Goal: Task Accomplishment & Management: Use online tool/utility

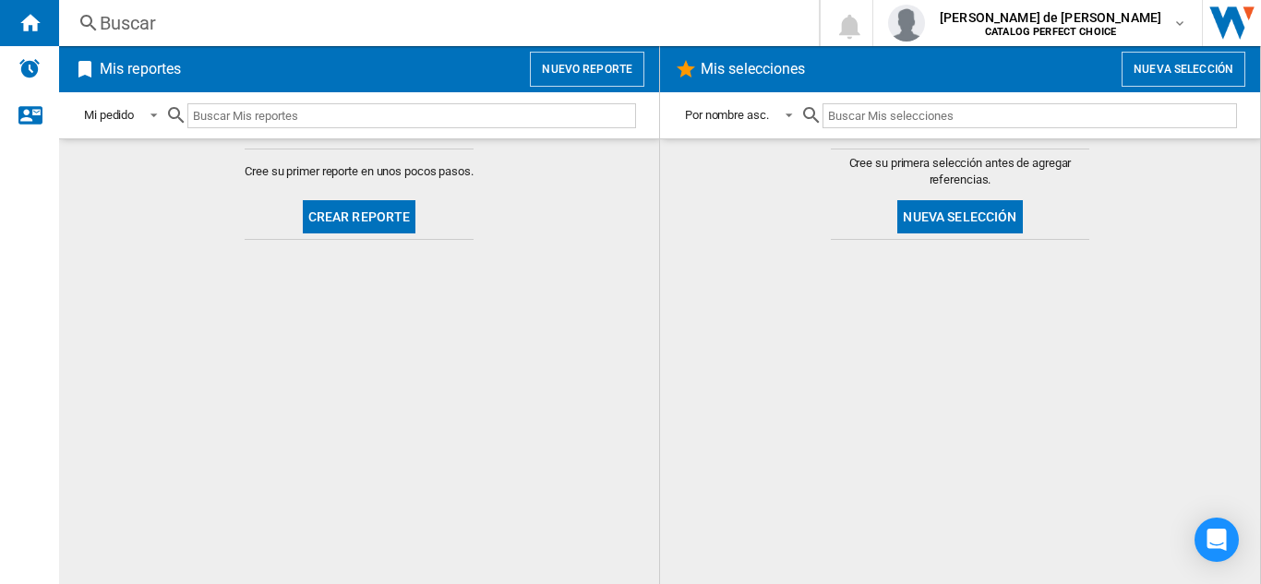
click at [1016, 491] on div at bounding box center [959, 412] width 563 height 326
click at [1024, 71] on span "Mis selecciones" at bounding box center [904, 69] width 415 height 35
click at [595, 63] on button "Nuevo reporte" at bounding box center [587, 69] width 114 height 35
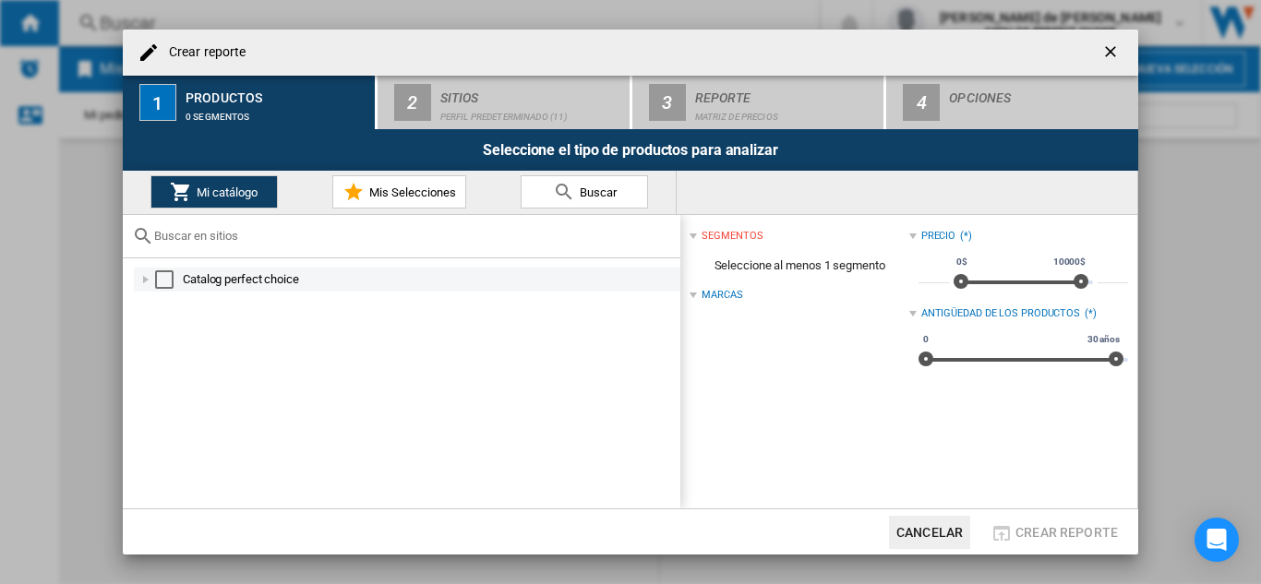
click at [168, 281] on div "Select" at bounding box center [164, 279] width 18 height 18
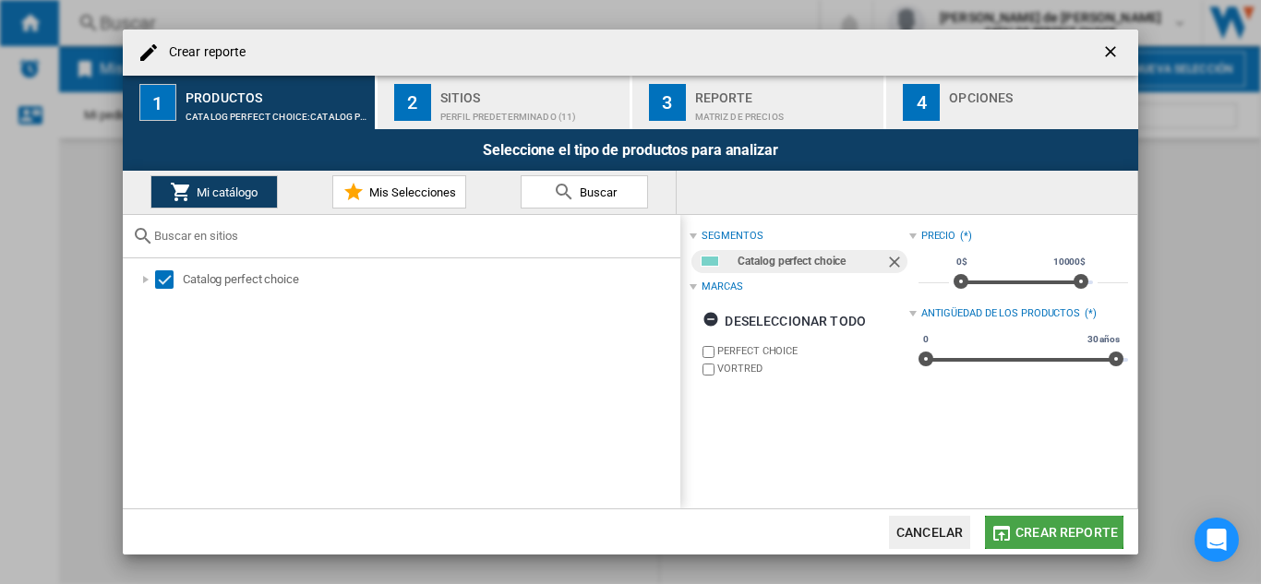
click at [1021, 531] on span "Crear reporte" at bounding box center [1066, 532] width 102 height 15
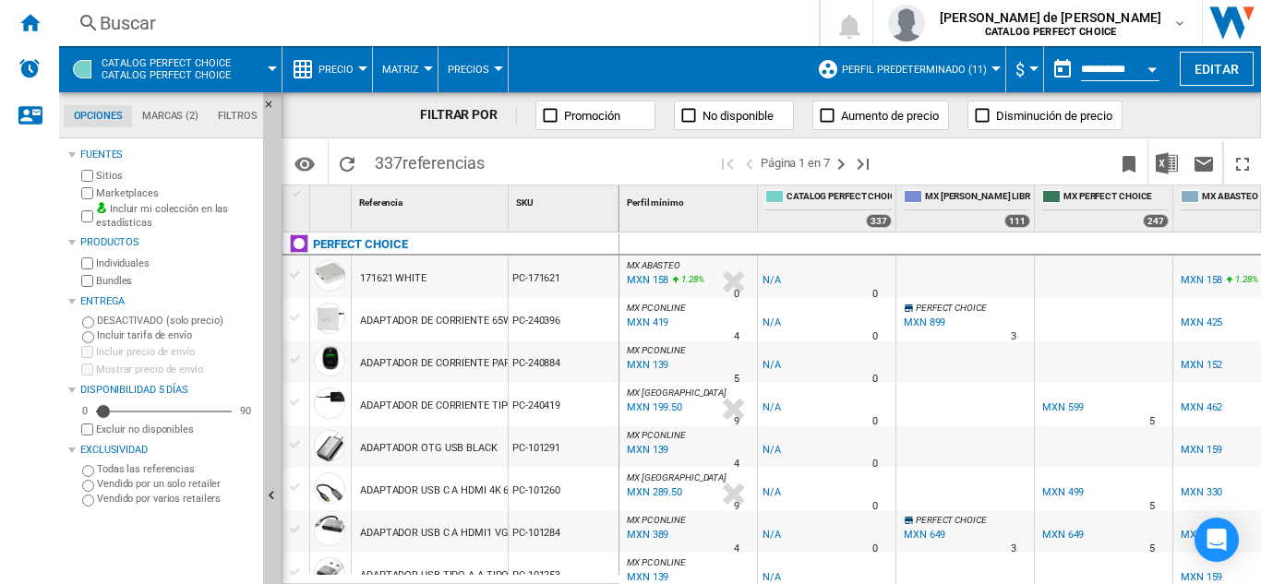
click at [981, 116] on ng-md-icon at bounding box center [982, 115] width 18 height 18
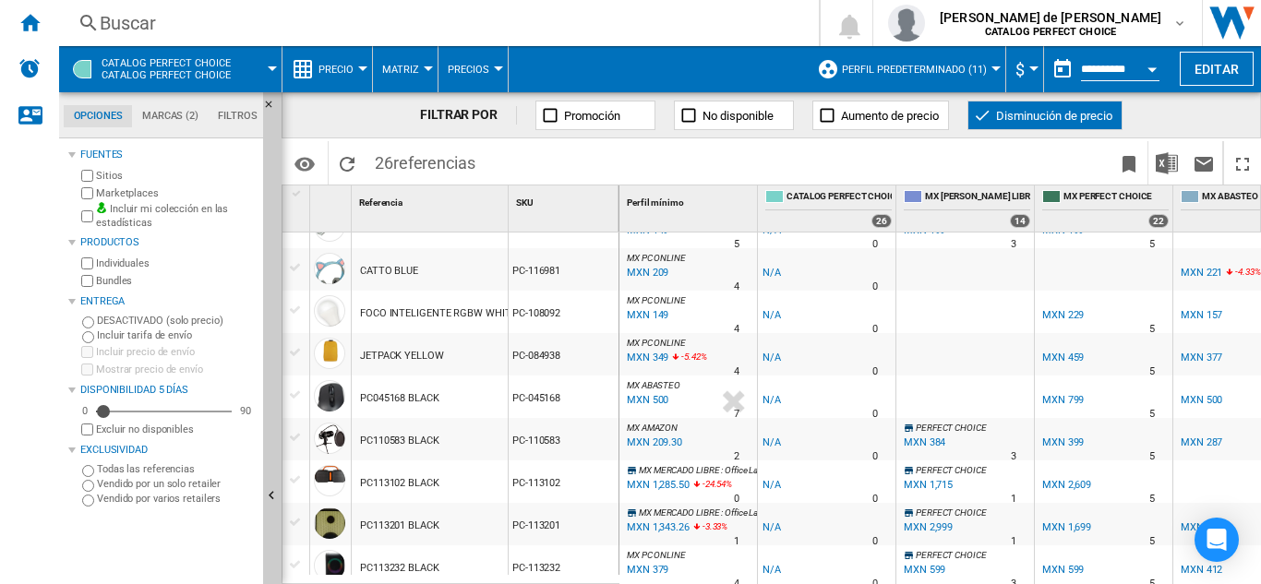
scroll to position [185, 0]
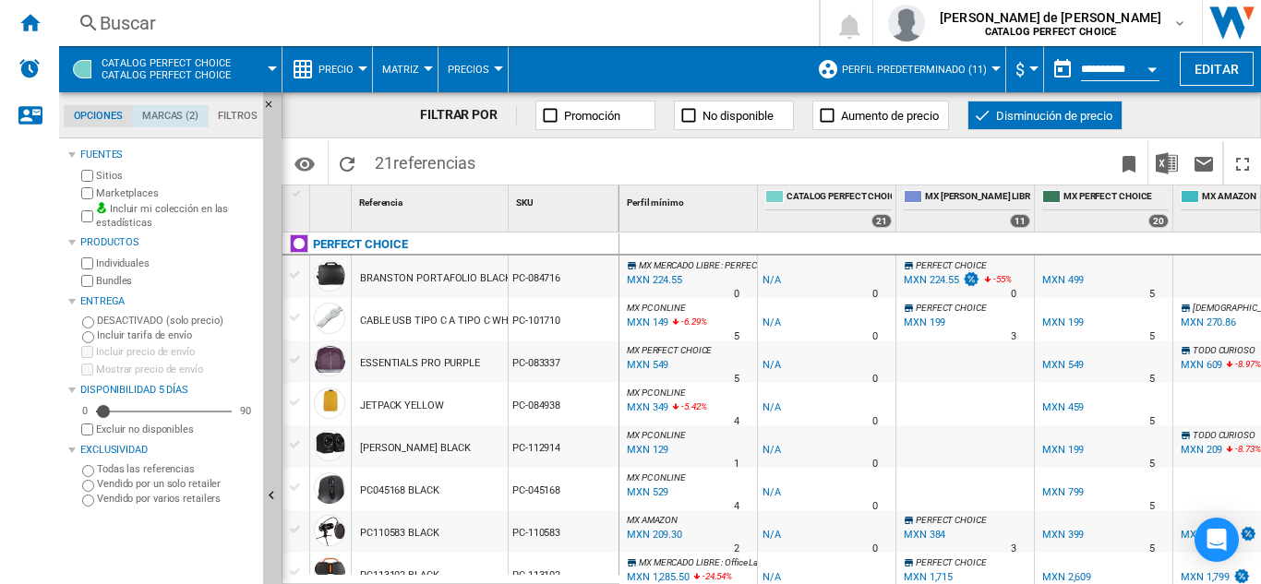
click at [162, 113] on md-tab-item "Marcas (2)" at bounding box center [170, 116] width 76 height 22
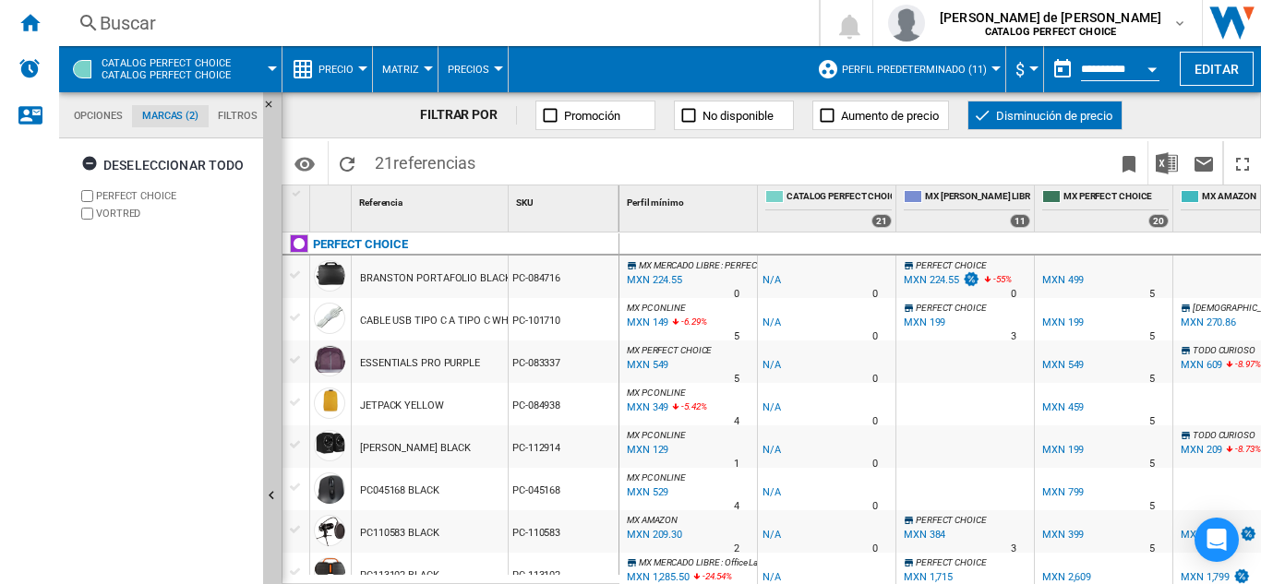
scroll to position [71, 0]
click at [229, 117] on md-tab-item "Filtros" at bounding box center [238, 116] width 58 height 22
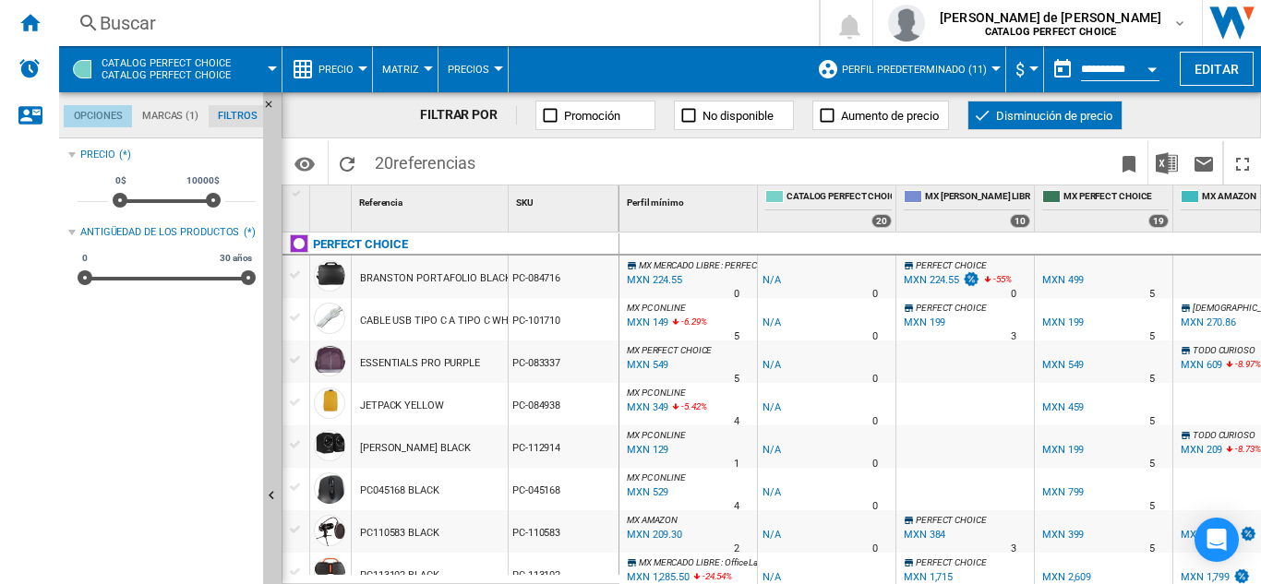
click at [90, 121] on md-tab-item "Opciones" at bounding box center [98, 116] width 68 height 22
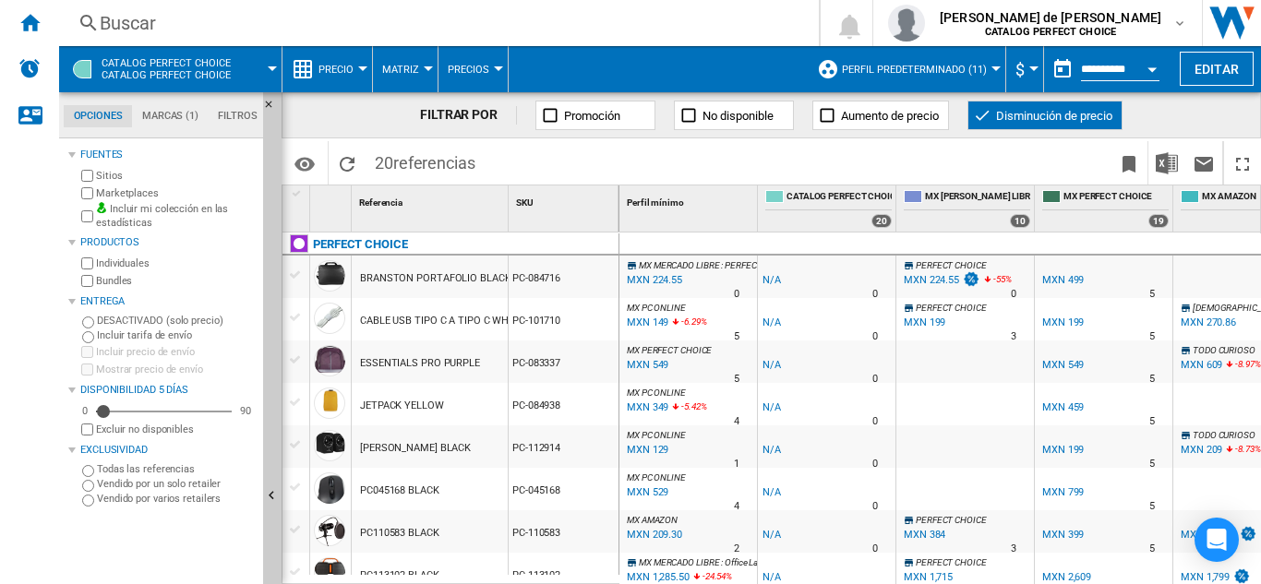
click at [425, 66] on div at bounding box center [428, 68] width 9 height 5
click at [406, 156] on span "Clasificación" at bounding box center [429, 158] width 83 height 17
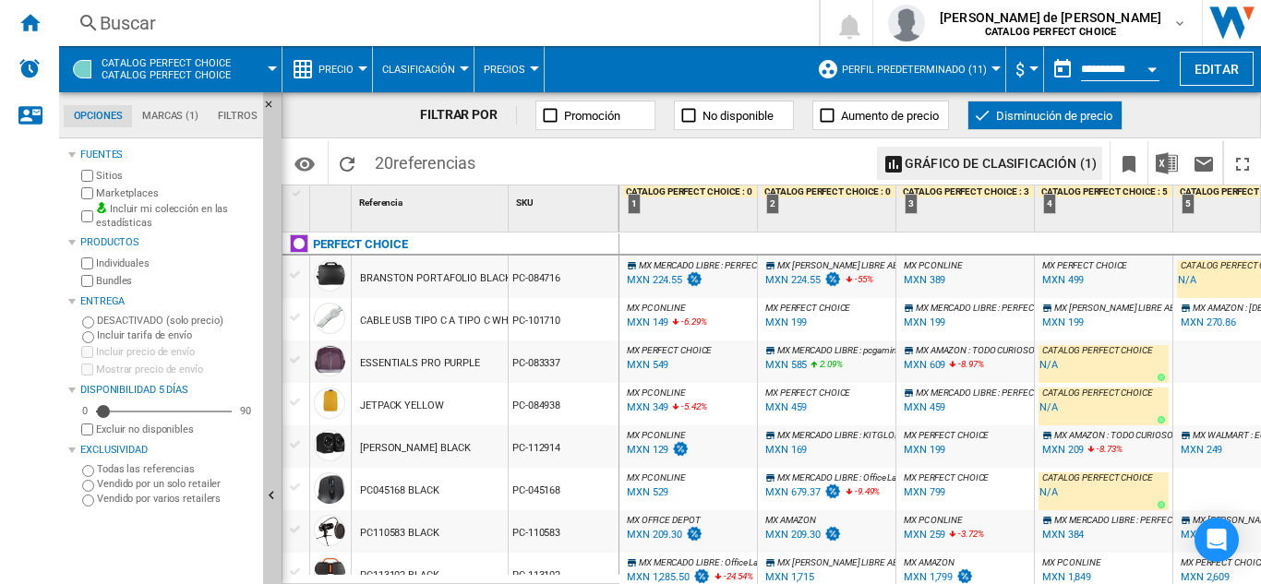
click at [363, 71] on md-menu "Precio Precio Matriz de precios Clasificación de precios Análisis Base 100 Refe…" at bounding box center [327, 69] width 90 height 46
click at [356, 66] on button "Precio" at bounding box center [340, 69] width 44 height 46
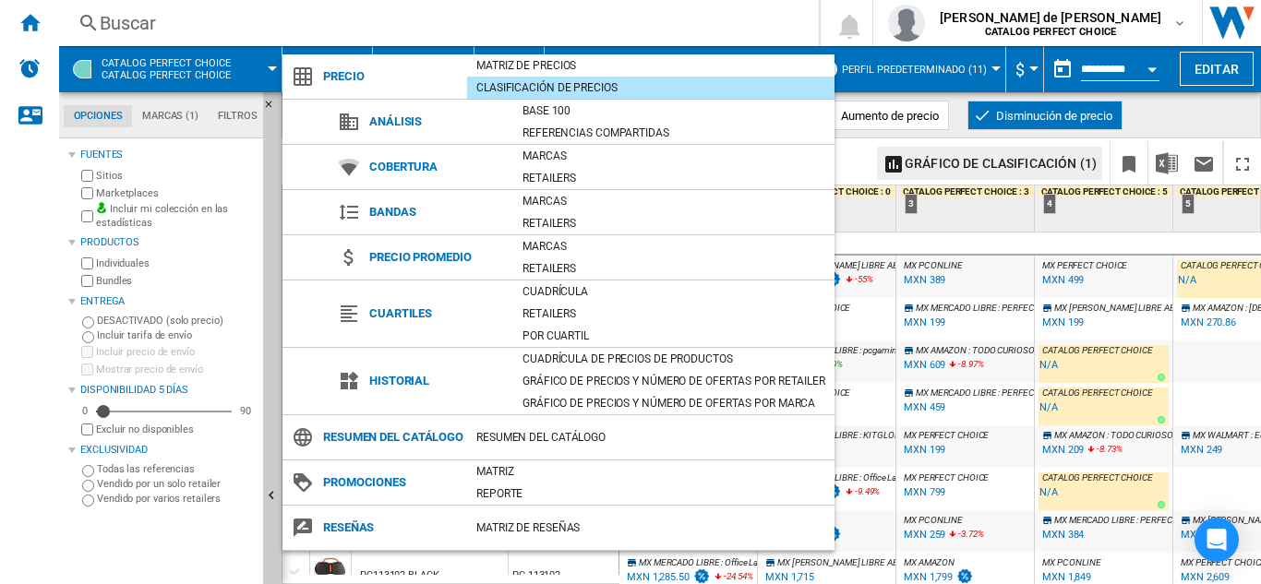
click at [831, 15] on md-backdrop at bounding box center [630, 292] width 1261 height 584
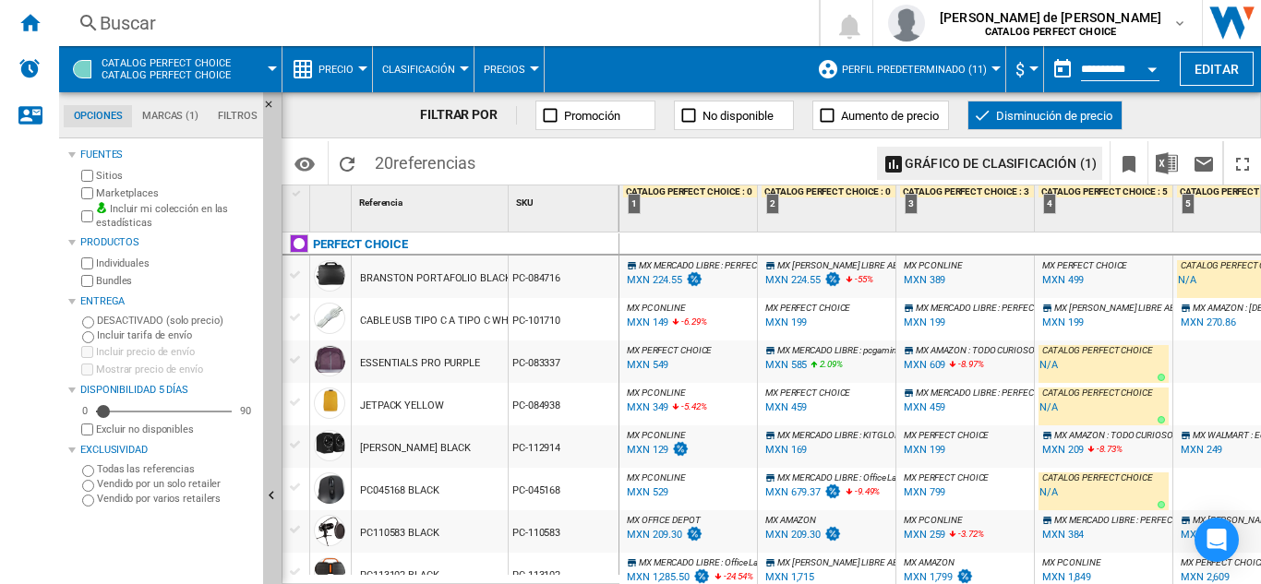
click at [179, 72] on span "CATALOG PERFECT CHOICE Catalog perfect choice" at bounding box center [166, 69] width 129 height 24
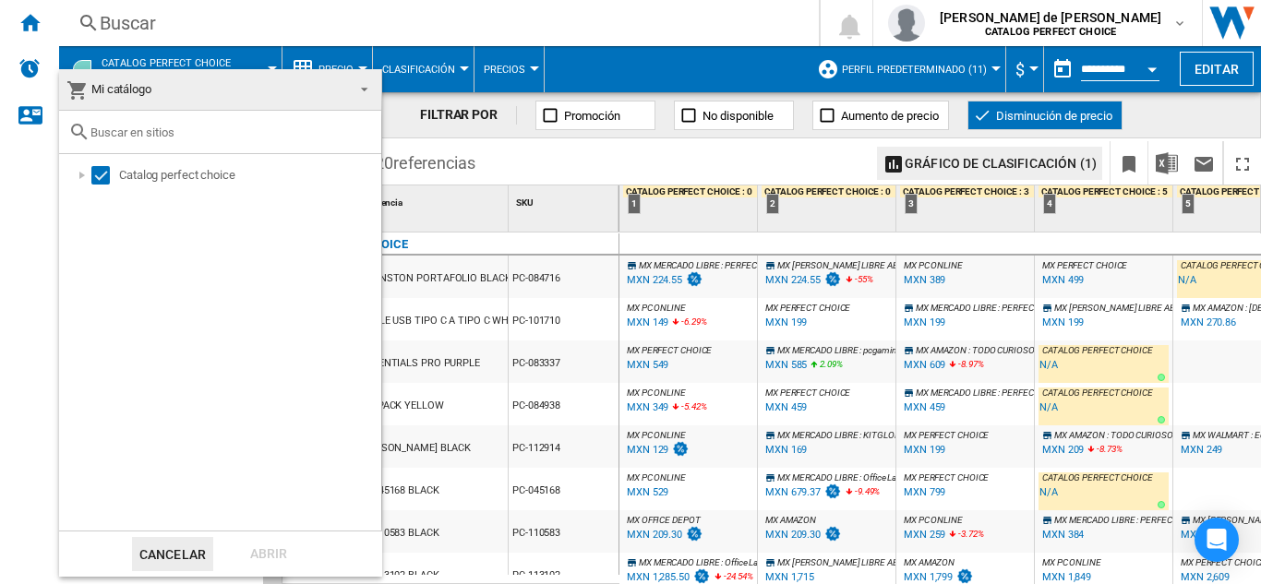
click at [590, 151] on md-backdrop at bounding box center [630, 292] width 1261 height 584
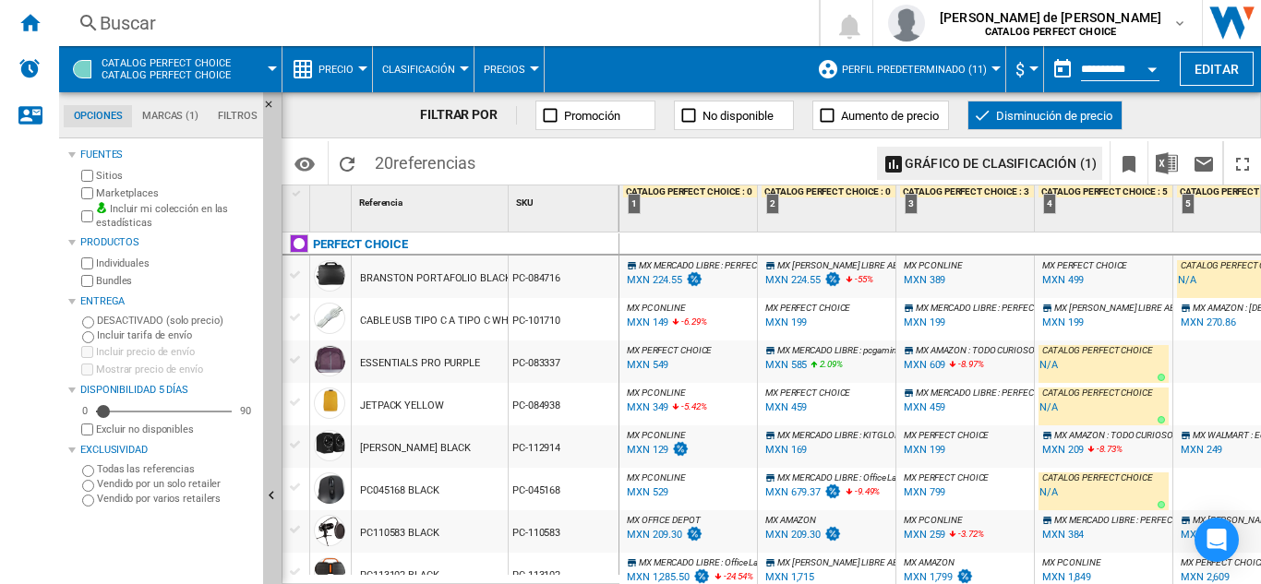
click at [450, 58] on button "Clasificación" at bounding box center [423, 69] width 82 height 46
click at [412, 153] on span "Clasificación" at bounding box center [429, 158] width 83 height 17
click at [460, 75] on button "Clasificación" at bounding box center [423, 69] width 82 height 46
click at [425, 110] on button "Matriz" at bounding box center [429, 114] width 113 height 44
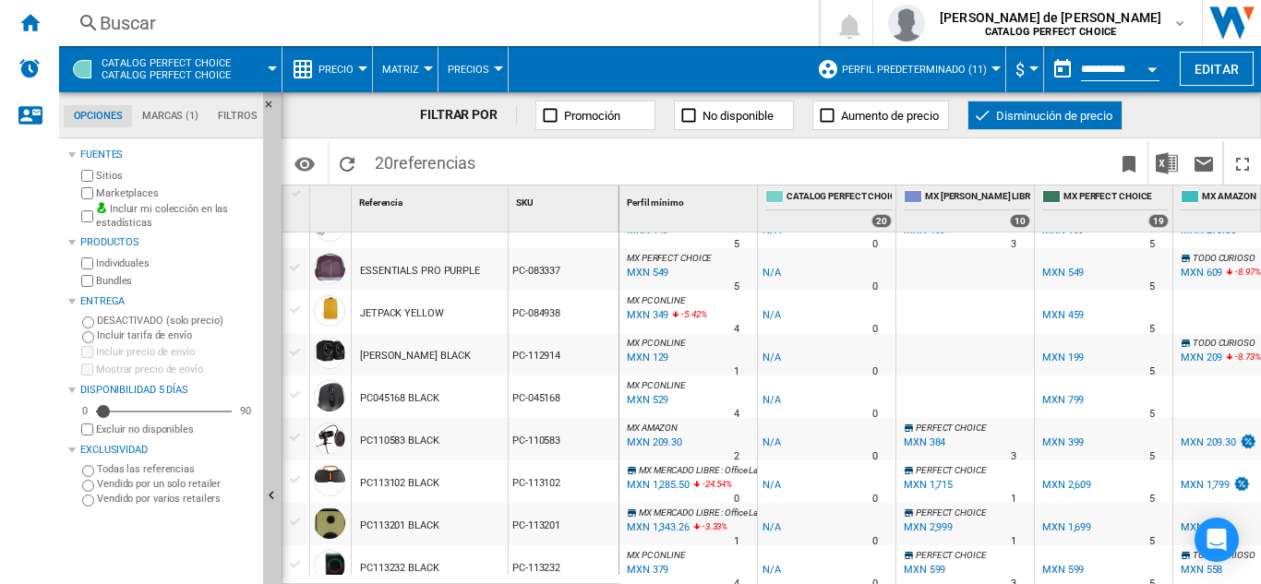
scroll to position [185, 0]
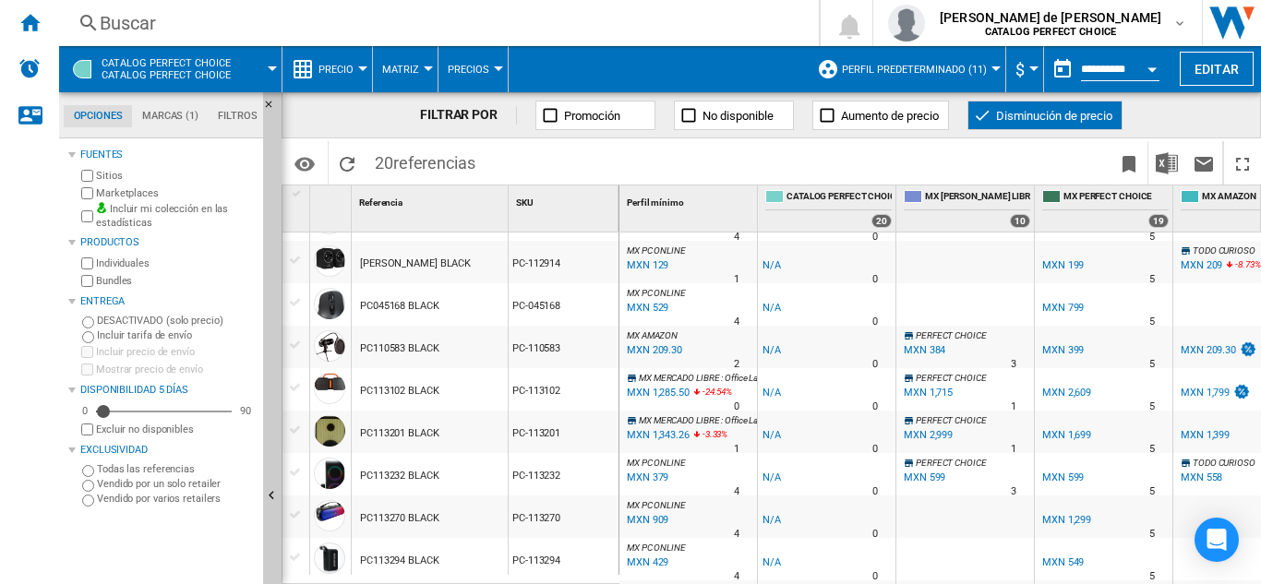
click at [700, 377] on span "MX MERCADO LIBRE" at bounding box center [679, 378] width 80 height 10
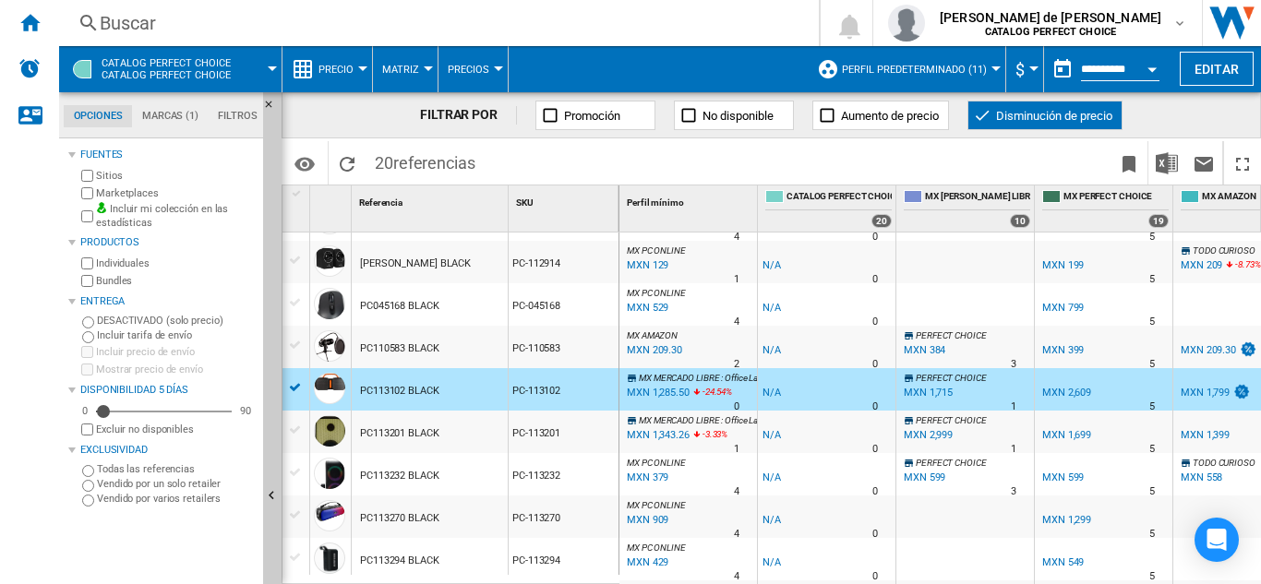
click at [700, 376] on span "MX MERCADO LIBRE" at bounding box center [679, 378] width 80 height 10
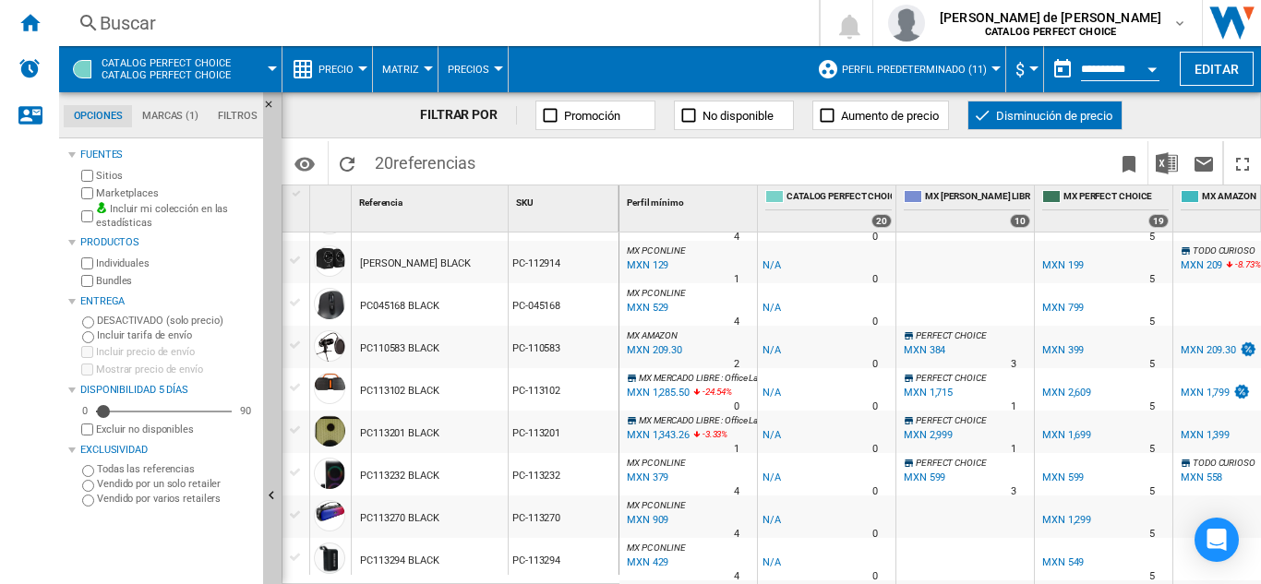
click at [700, 376] on span "MX MERCADO LIBRE" at bounding box center [679, 378] width 80 height 10
